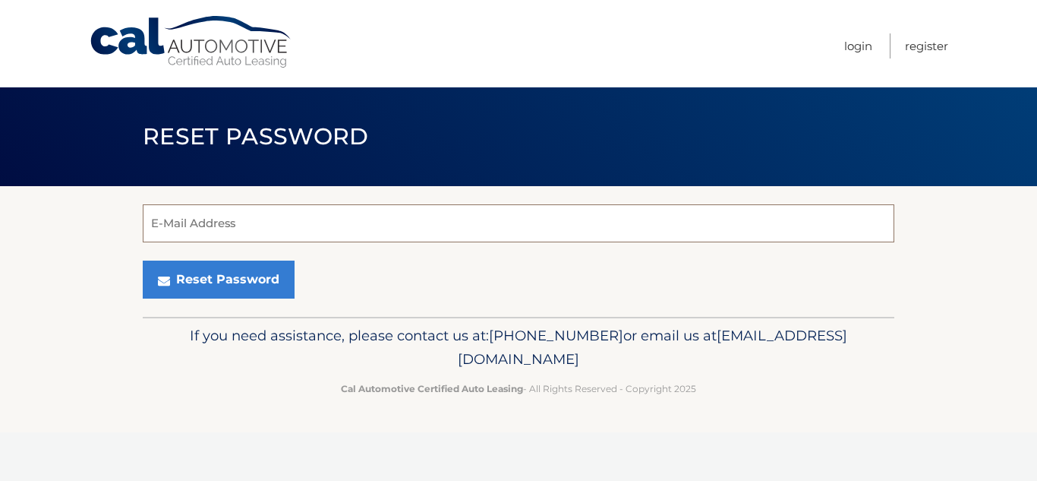
click at [345, 213] on input "E-Mail Address" at bounding box center [519, 223] width 752 height 38
type input "nychol22@hotmail.com"
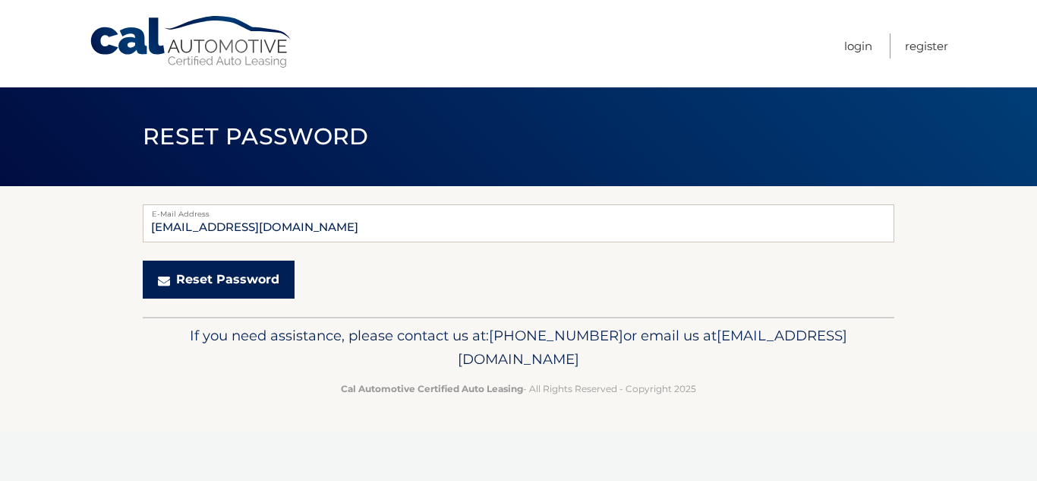
click at [156, 283] on button "Reset Password" at bounding box center [219, 279] width 152 height 38
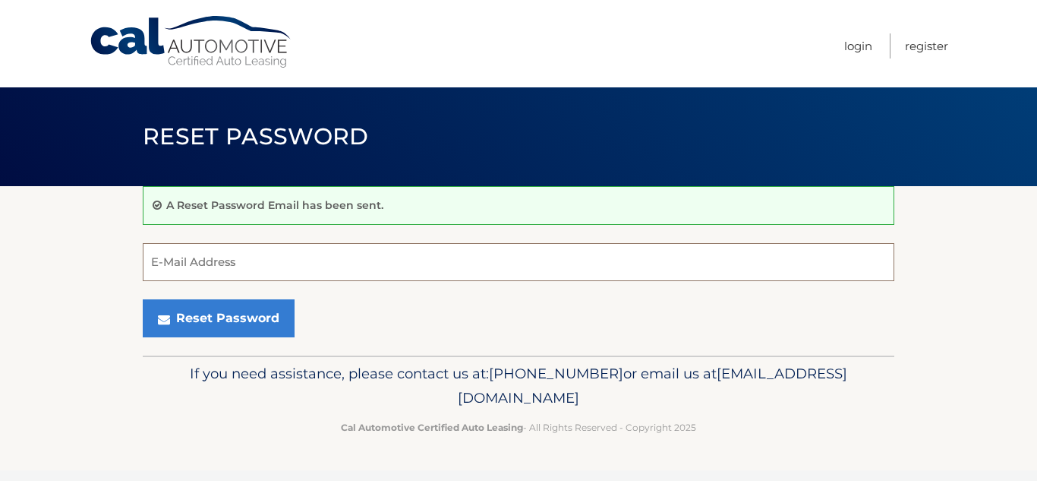
click at [197, 257] on input "E-Mail Address" at bounding box center [519, 262] width 752 height 38
type input "nychol22@hotmail.com"
click at [231, 32] on link "Cal Automotive" at bounding box center [191, 42] width 205 height 54
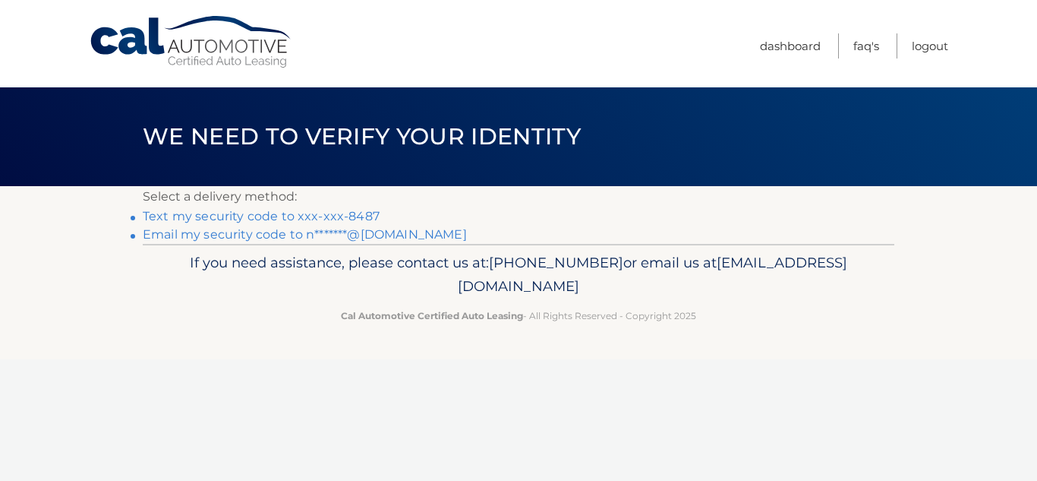
click at [327, 216] on link "Text my security code to xxx-xxx-8487" at bounding box center [261, 216] width 237 height 14
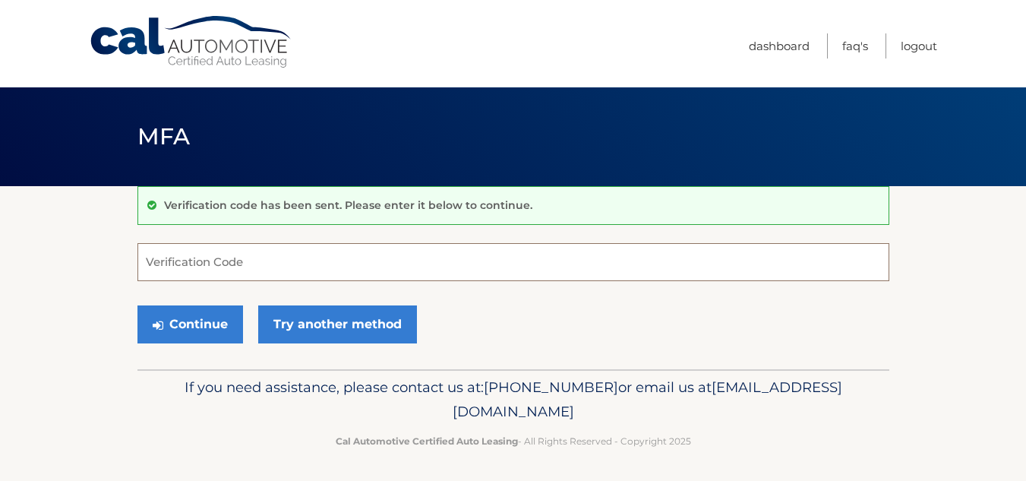
click at [285, 263] on input "Verification Code" at bounding box center [513, 262] width 752 height 38
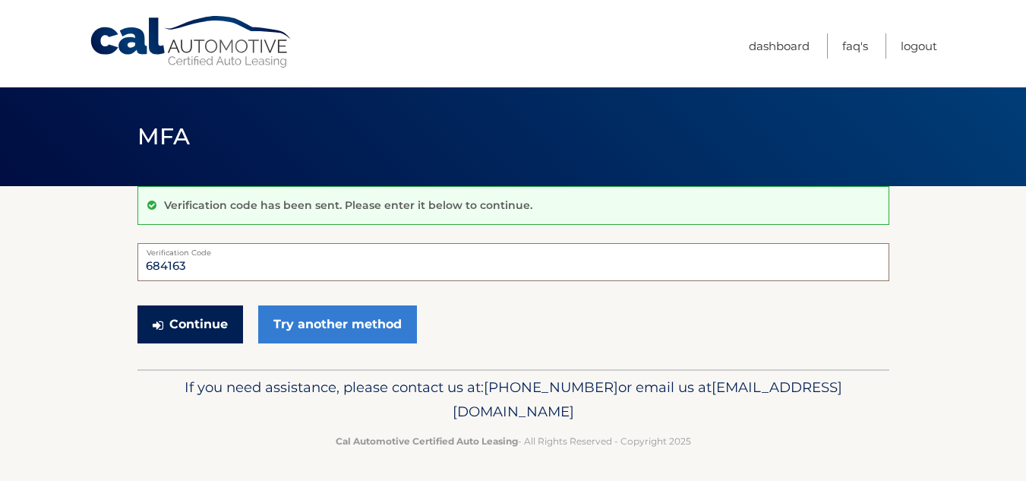
type input "684163"
click at [173, 337] on button "Continue" at bounding box center [190, 324] width 106 height 38
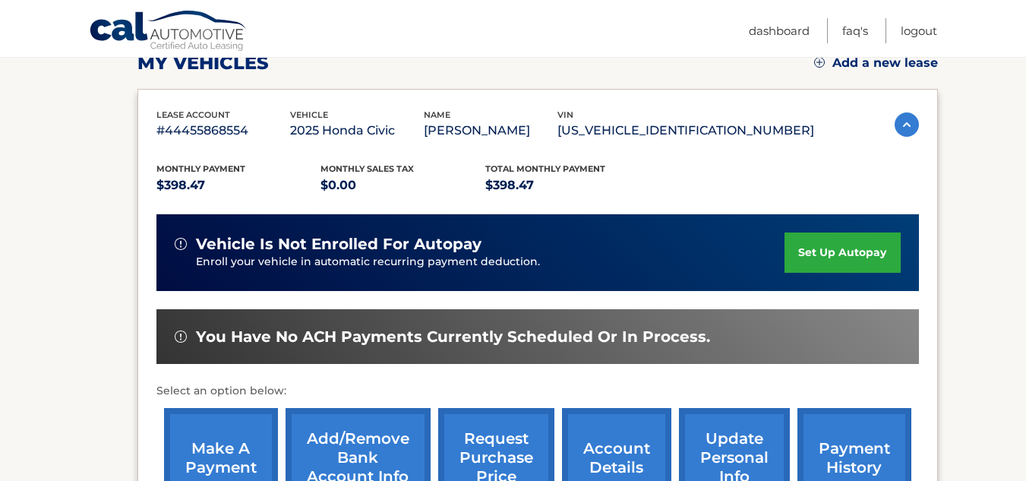
scroll to position [270, 0]
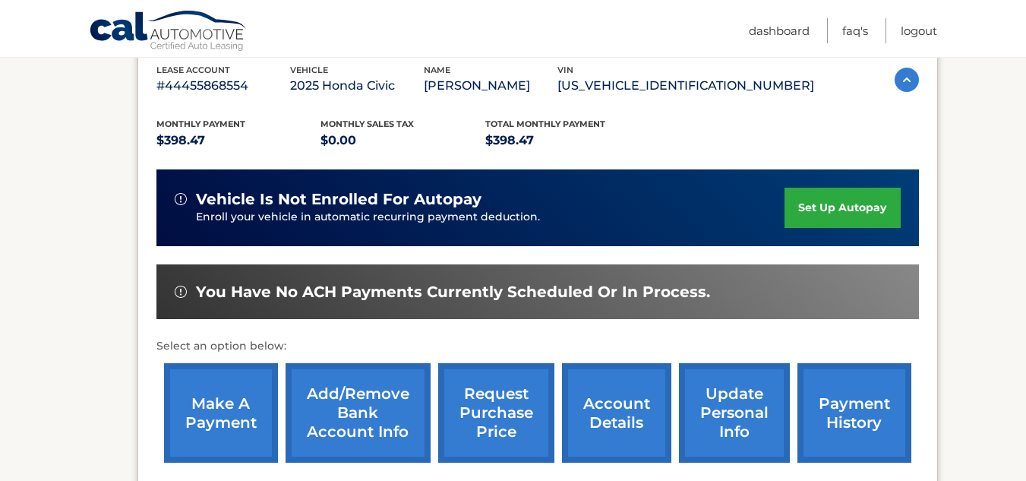
click at [248, 402] on link "make a payment" at bounding box center [221, 412] width 114 height 99
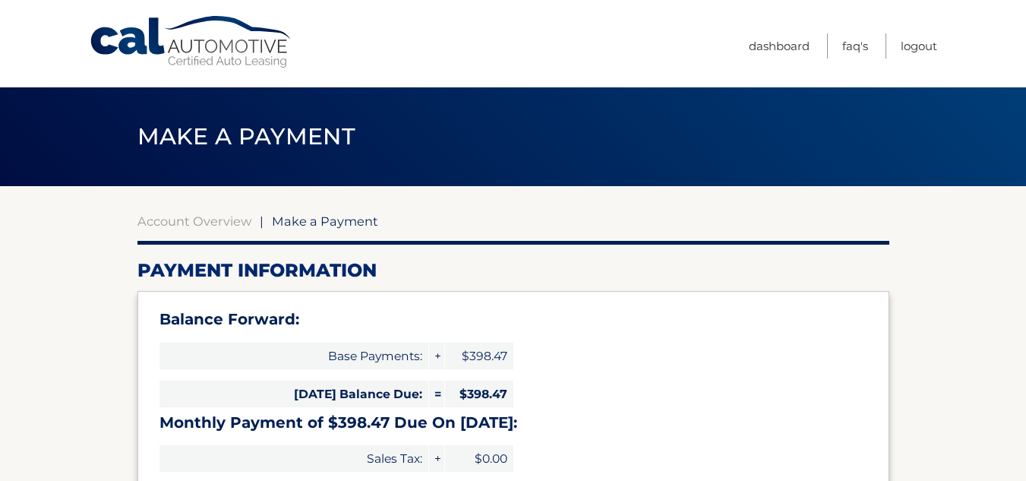
select select "MjlhZWU1ODctM2Q4OS00MWY3LTkwNWUtZWM0NjM4YTIwOTJj"
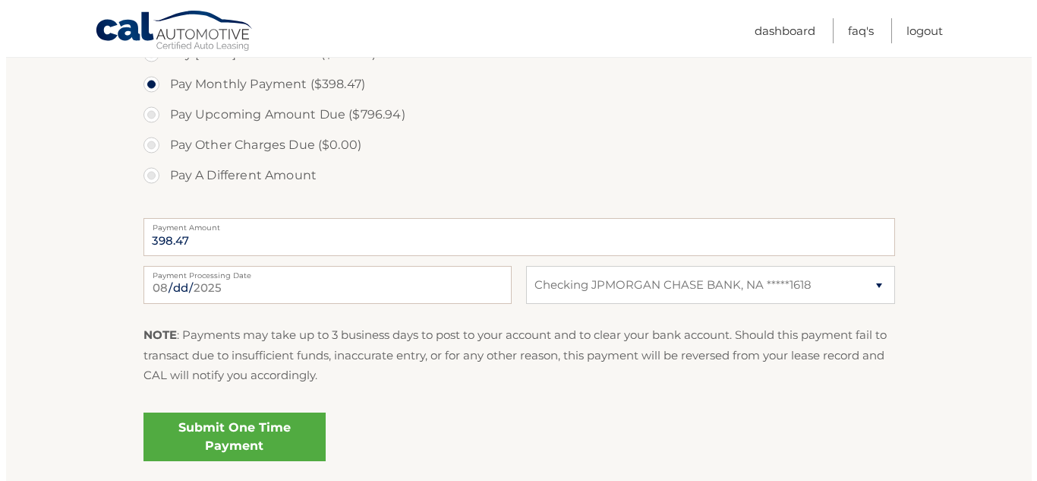
scroll to position [573, 0]
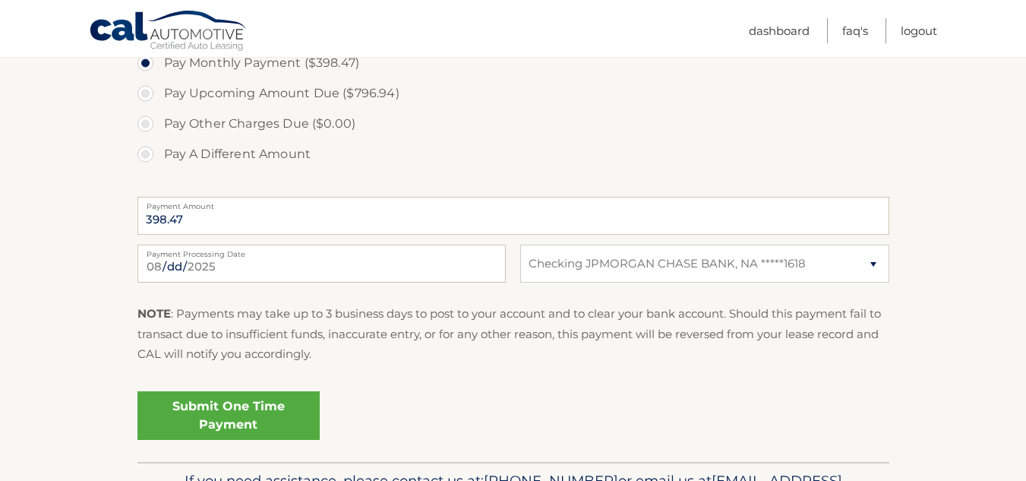
click at [246, 415] on link "Submit One Time Payment" at bounding box center [228, 415] width 182 height 49
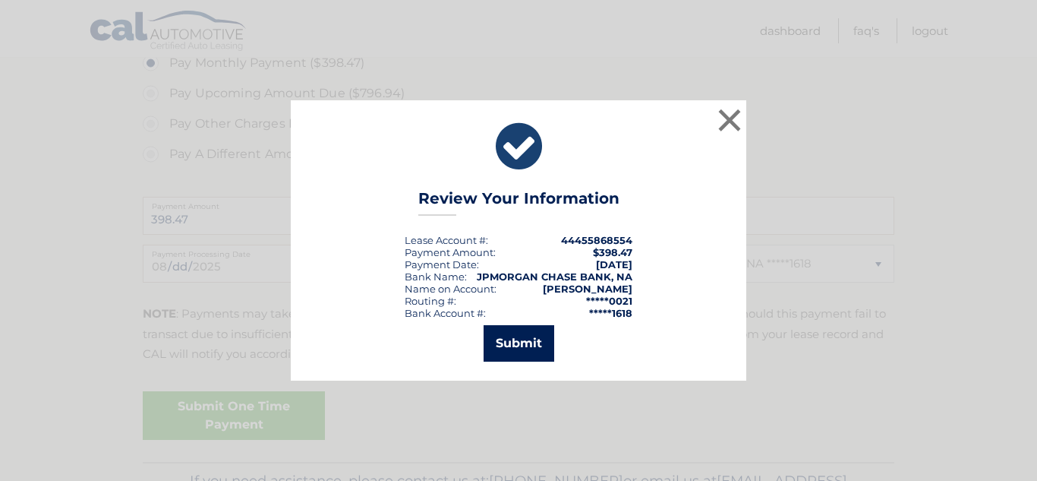
click at [495, 356] on button "Submit" at bounding box center [519, 343] width 71 height 36
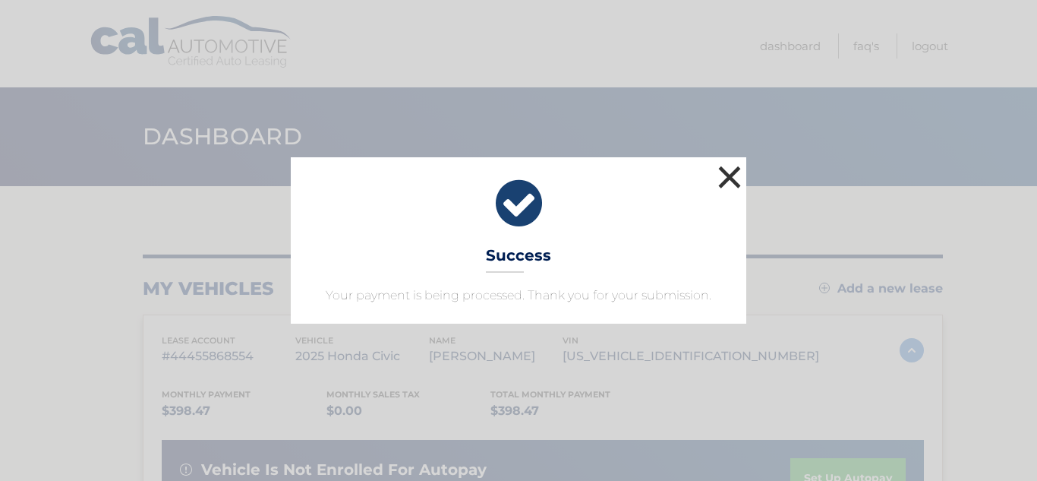
click at [733, 172] on button "×" at bounding box center [730, 177] width 30 height 30
